Goal: Communication & Community: Answer question/provide support

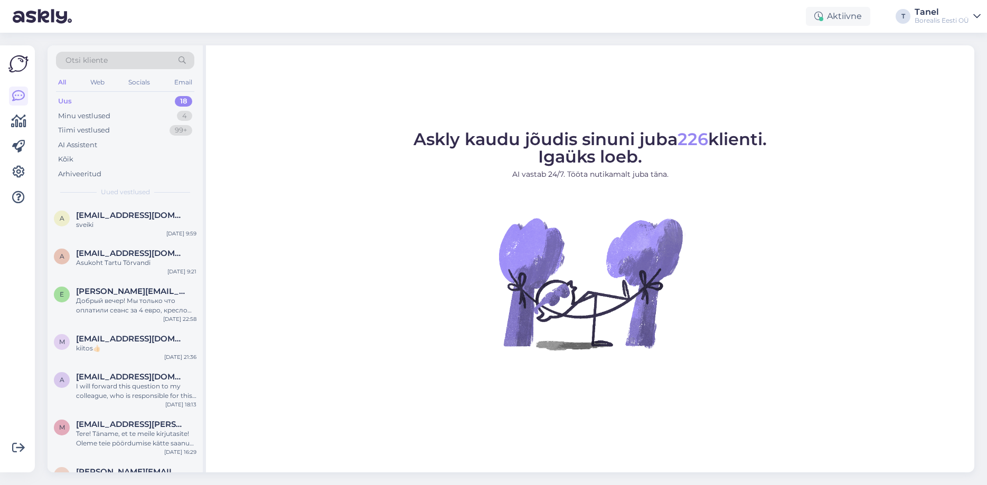
click at [122, 96] on div "Uus 18" at bounding box center [125, 101] width 138 height 15
click at [143, 257] on span "annika.oona@gmail.com" at bounding box center [131, 254] width 110 height 10
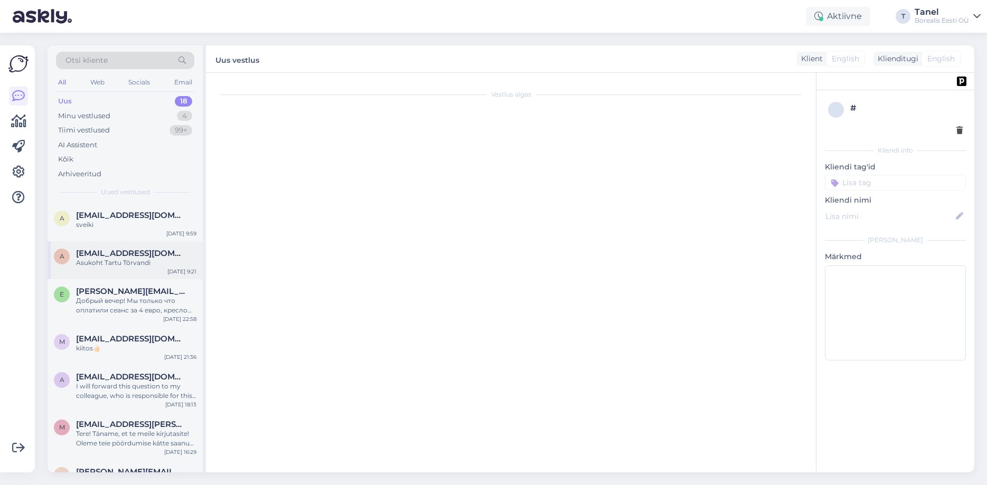
scroll to position [307, 0]
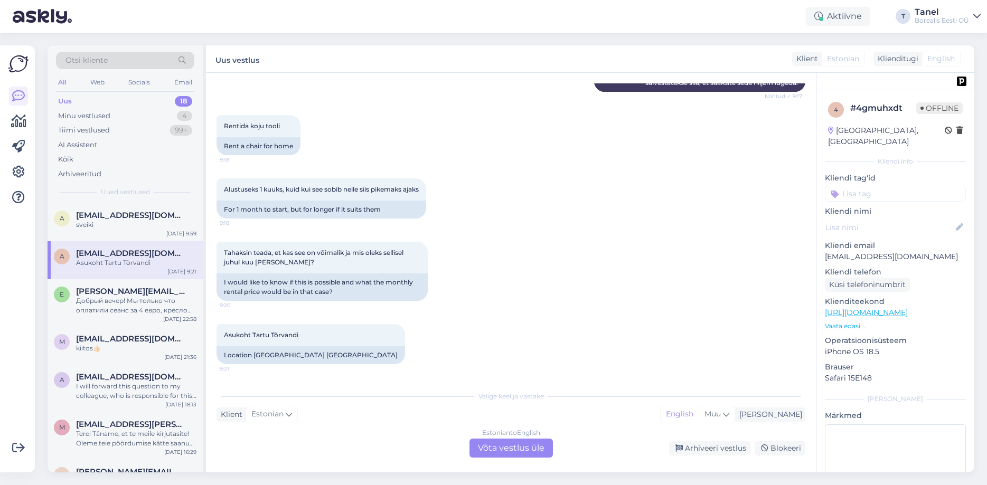
click at [939, 17] on div "Borealis Eesti OÜ" at bounding box center [942, 20] width 54 height 8
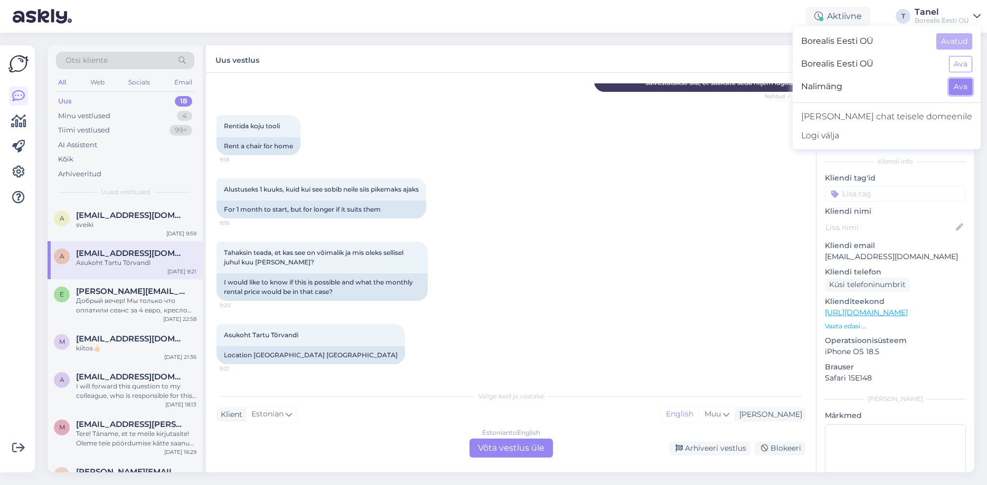
click at [954, 89] on button "Ava" at bounding box center [960, 87] width 23 height 16
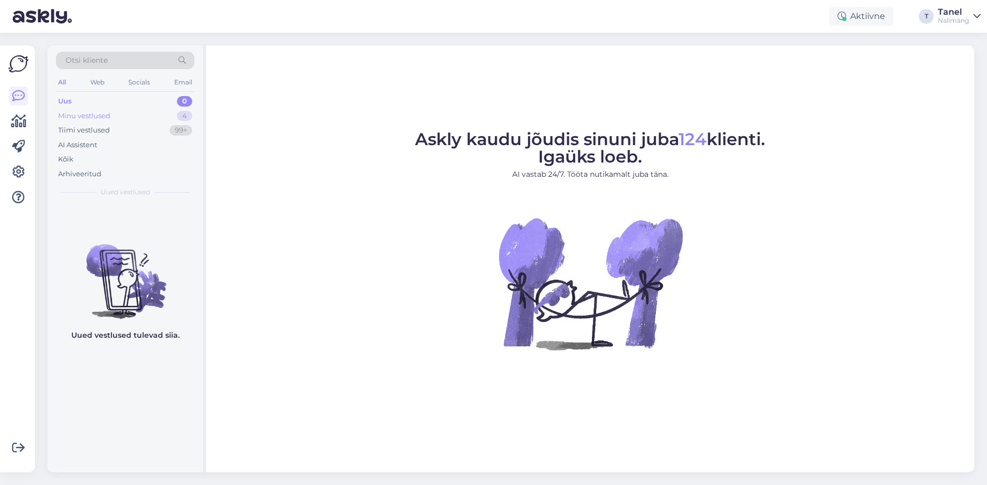
click at [138, 112] on div "Minu vestlused 4" at bounding box center [125, 116] width 138 height 15
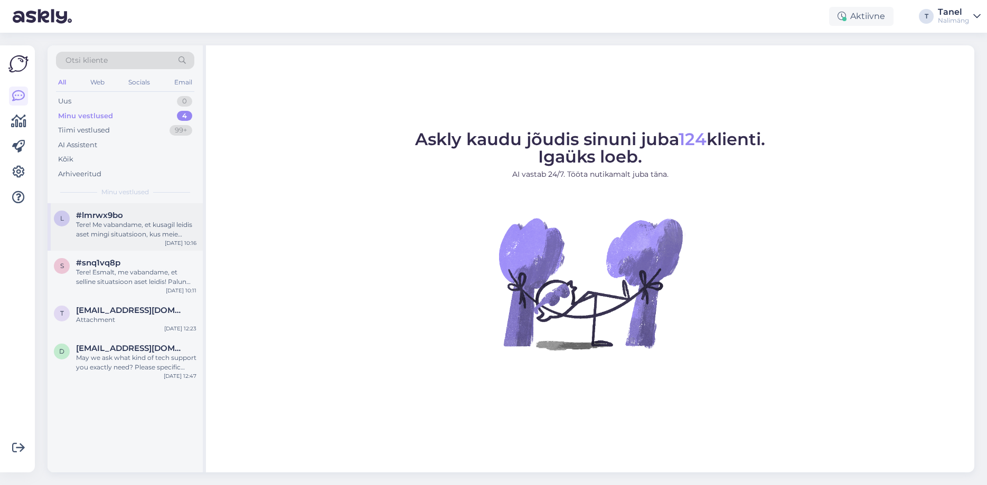
click at [117, 235] on div "Tere! Me vabandame, et kusagil leidis aset mingi situatsioon, kus meie seade ei…" at bounding box center [136, 229] width 120 height 19
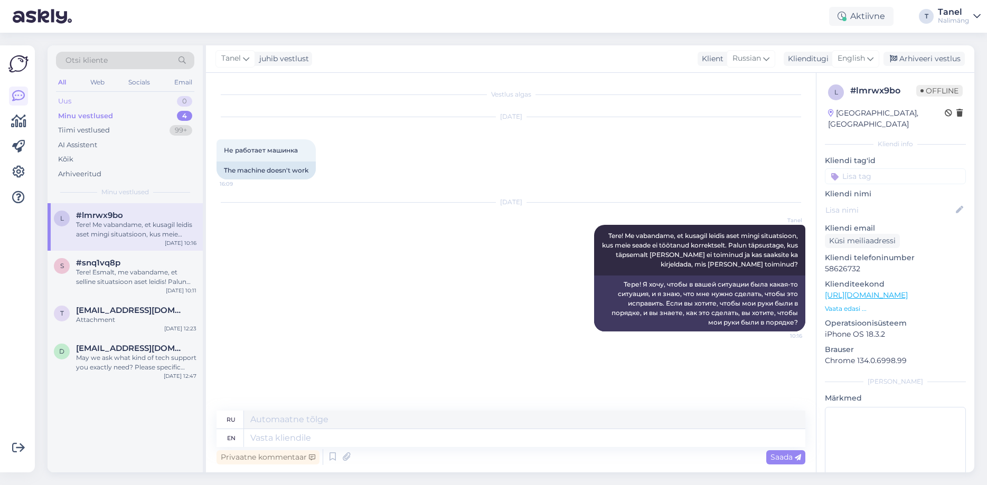
click at [86, 99] on div "Uus 0" at bounding box center [125, 101] width 138 height 15
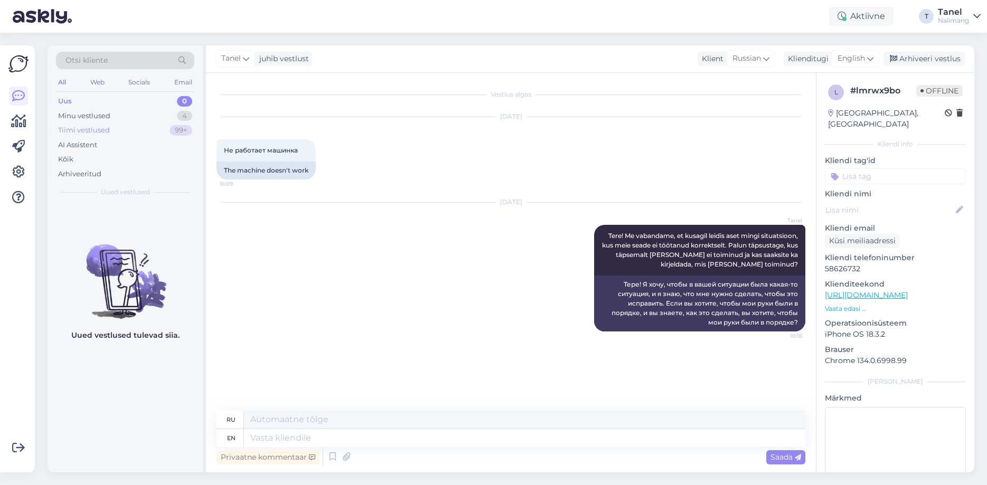
click at [81, 132] on div "Tiimi vestlused" at bounding box center [84, 130] width 52 height 11
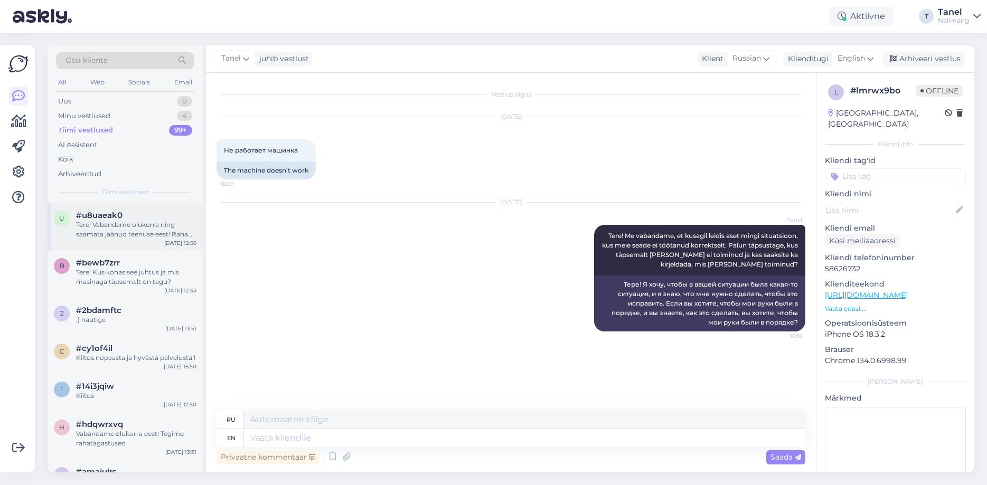
click at [117, 233] on div "Tere! Vabandame olukorra ning saamata jäänud teenuse eest! Raha tagastuseks on …" at bounding box center [136, 229] width 120 height 19
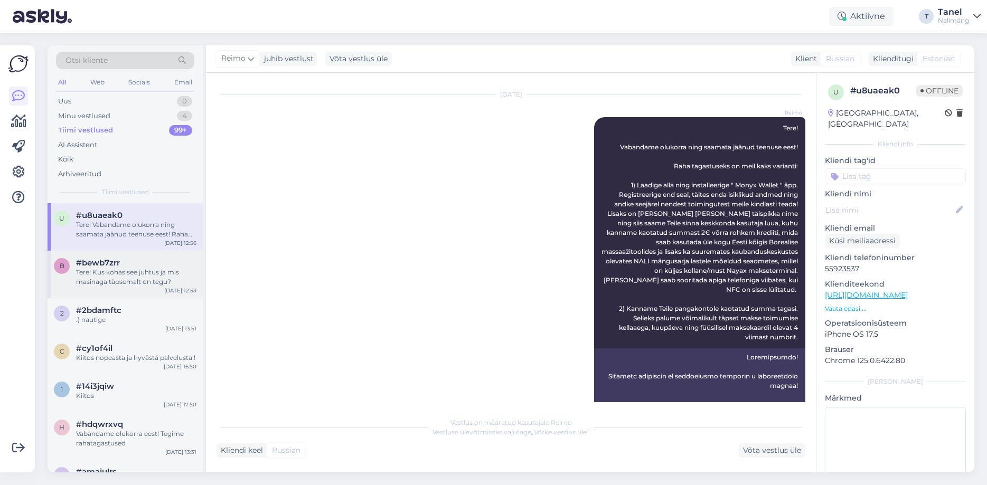
click at [119, 274] on div "Tere! Kus kohas see juhtus ja mis masinaga täpsemalt on tegu?" at bounding box center [136, 277] width 120 height 19
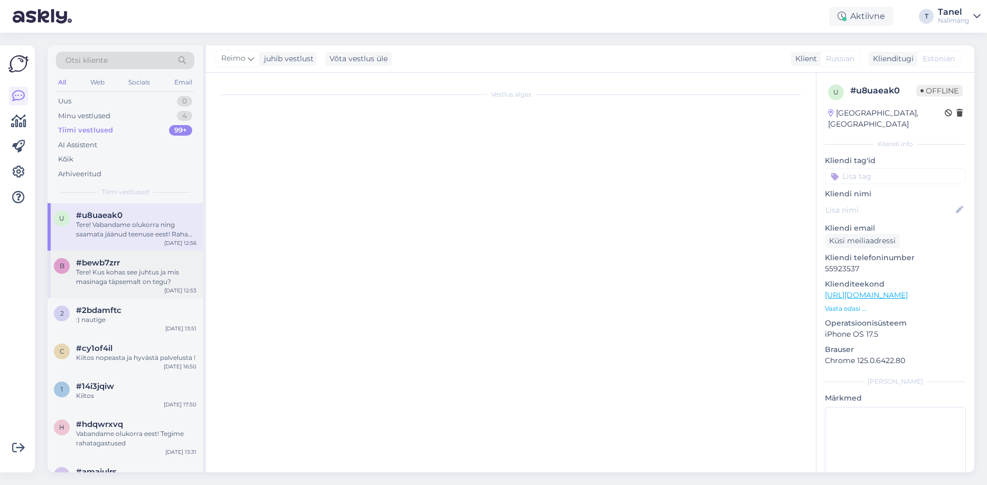
scroll to position [0, 0]
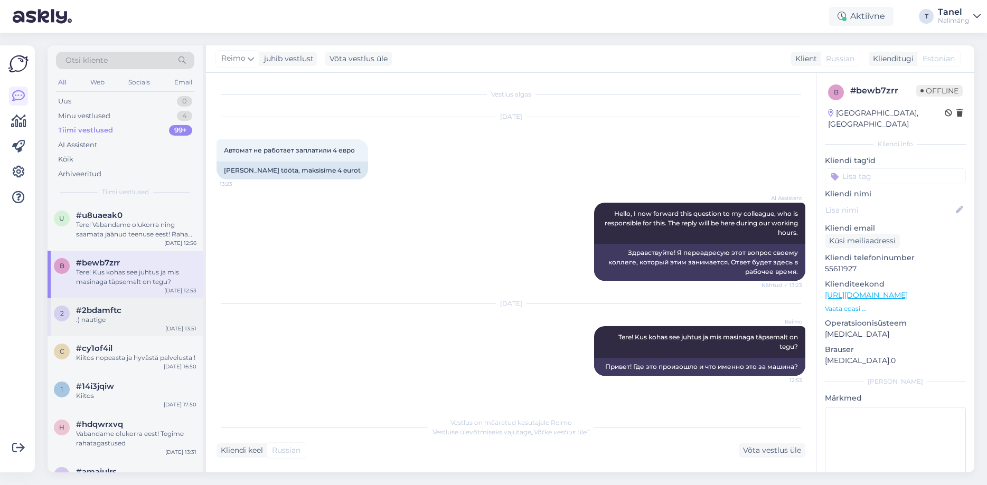
click at [118, 319] on div ":) nautige" at bounding box center [136, 320] width 120 height 10
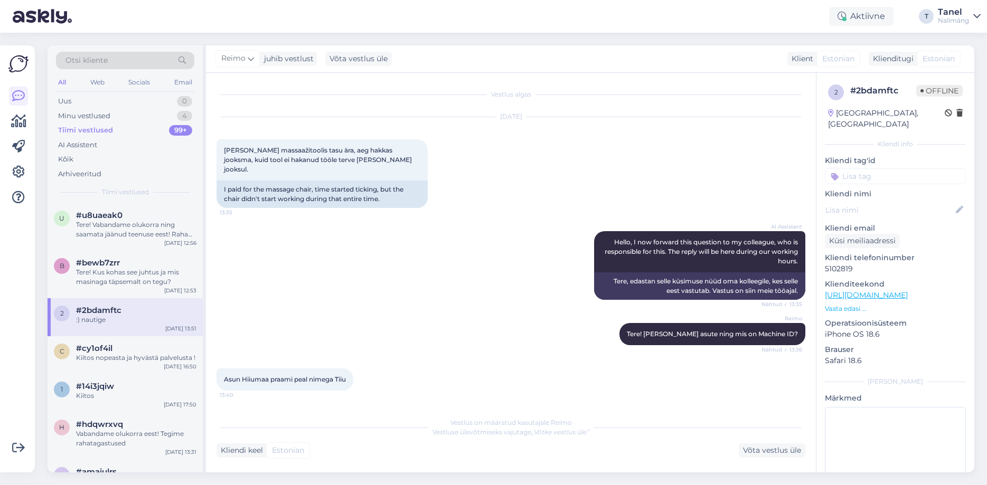
scroll to position [301, 0]
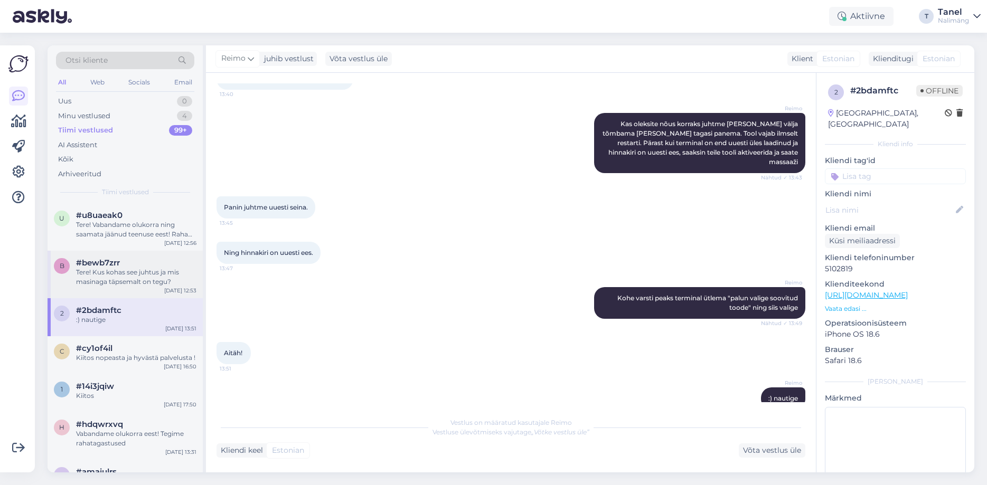
click at [117, 277] on div "Tere! Kus kohas see juhtus ja mis masinaga täpsemalt on tegu?" at bounding box center [136, 277] width 120 height 19
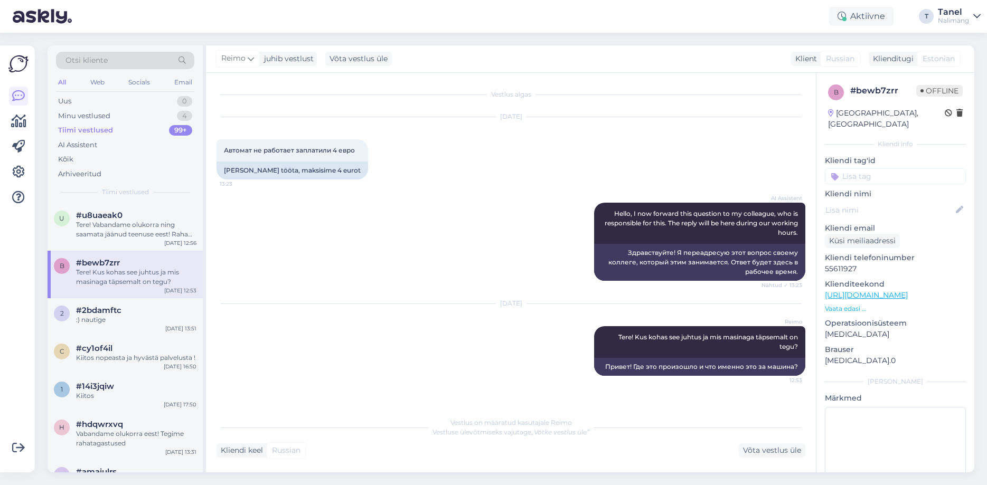
scroll to position [0, 0]
click at [122, 236] on div "Tere! Vabandame olukorra ning saamata jäänud teenuse eest! Raha tagastuseks on …" at bounding box center [136, 229] width 120 height 19
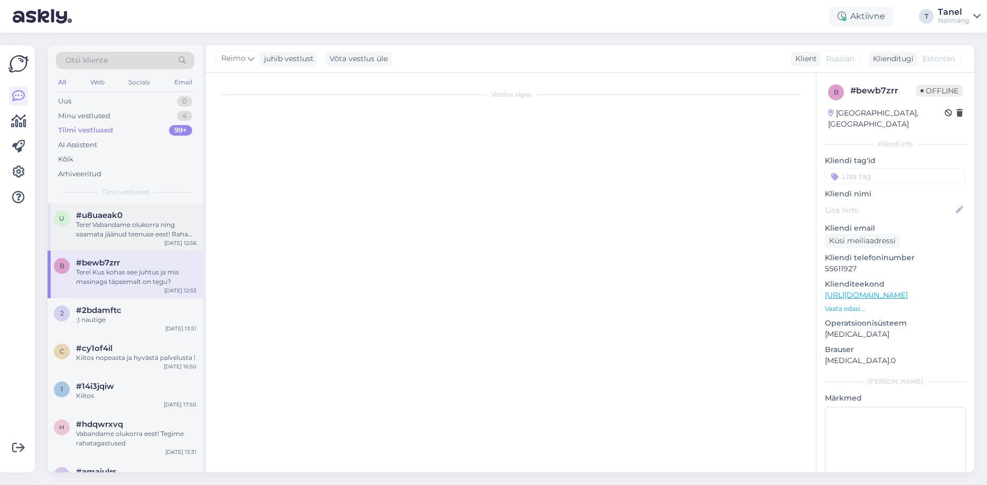
scroll to position [212, 0]
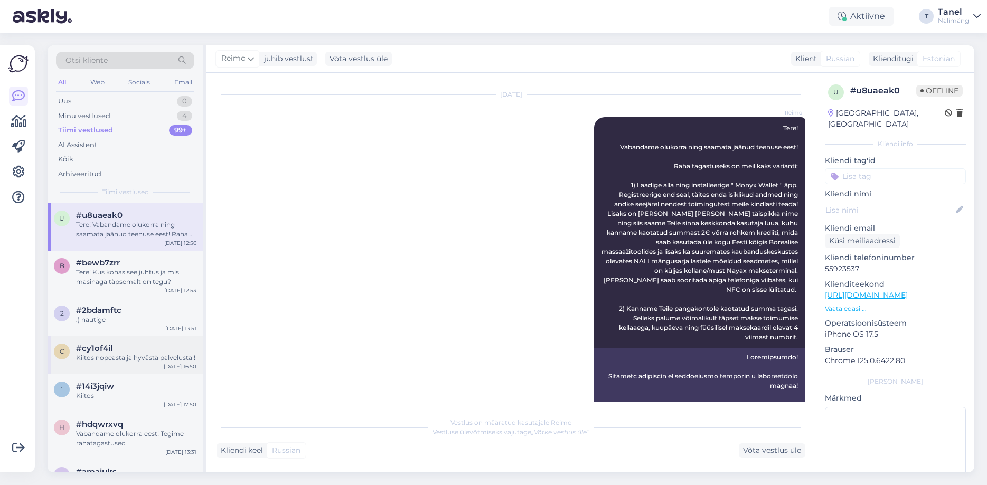
click at [100, 361] on div "Kiitos nopeasta ja hyvästä palvelusta !" at bounding box center [136, 358] width 120 height 10
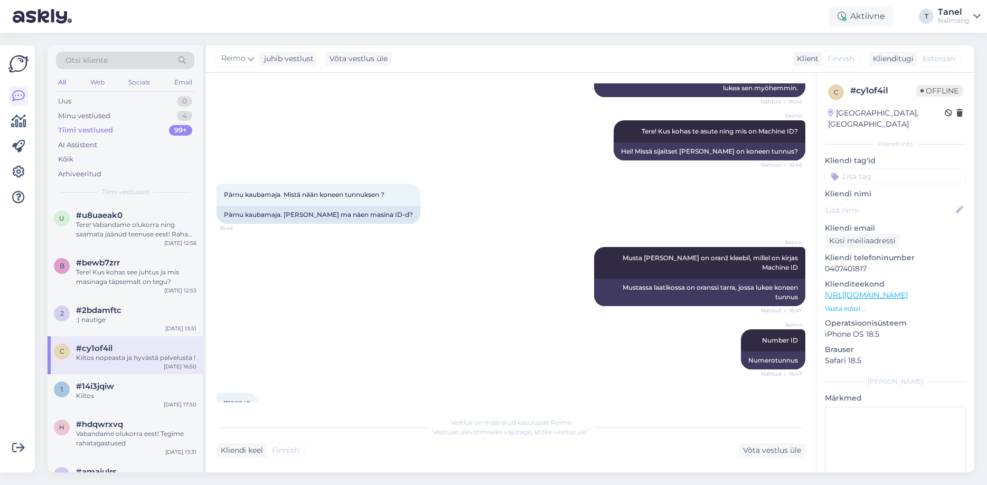
scroll to position [727, 0]
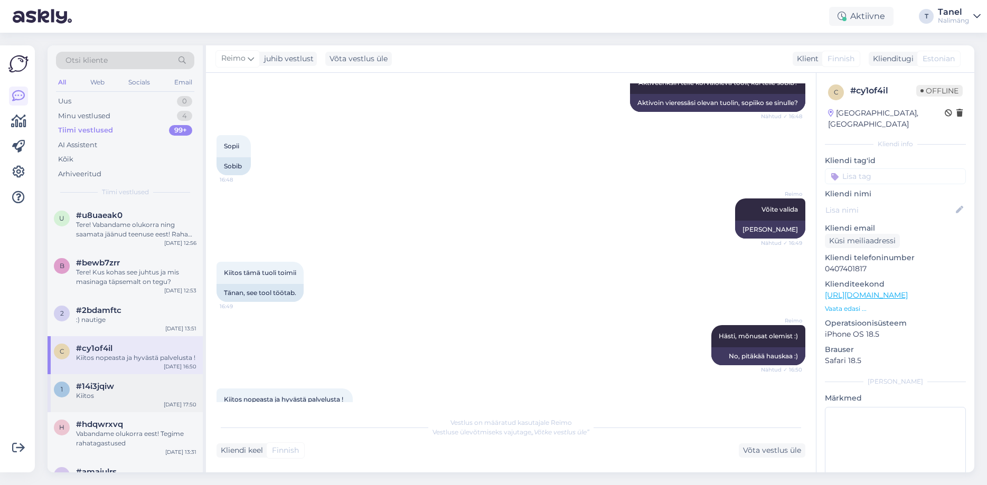
click at [100, 379] on div "1 #14i3jqiw Kiitos [DATE] 17:50" at bounding box center [125, 393] width 155 height 38
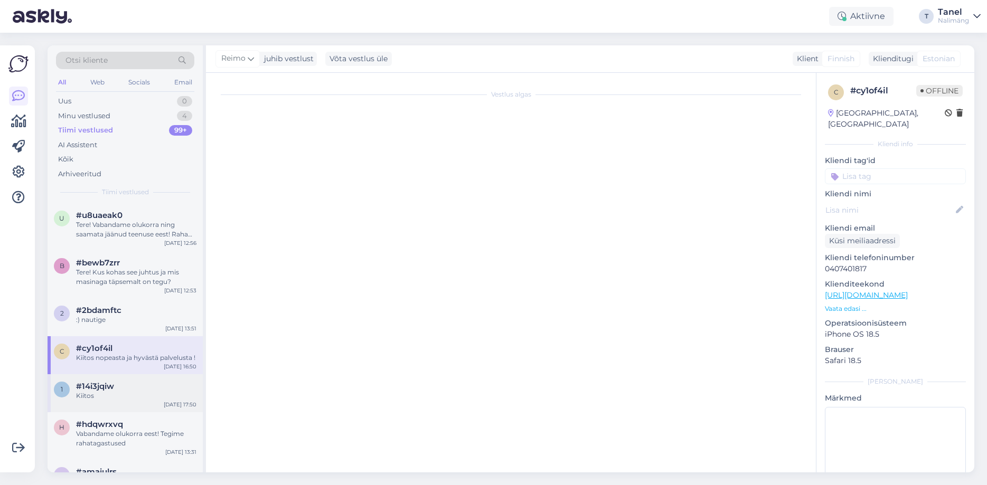
scroll to position [438, 0]
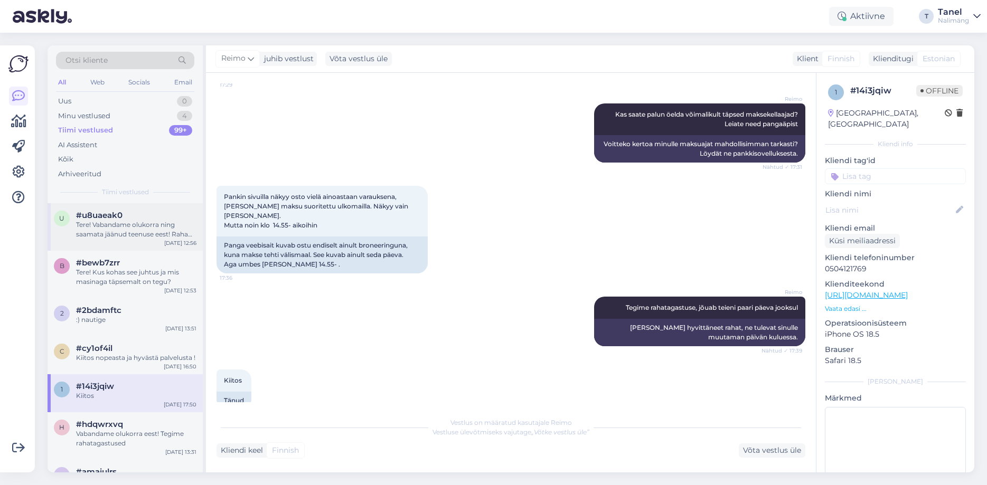
click at [111, 224] on div "Tere! Vabandame olukorra ning saamata jäänud teenuse eest! Raha tagastuseks on …" at bounding box center [136, 229] width 120 height 19
